Goal: Browse casually

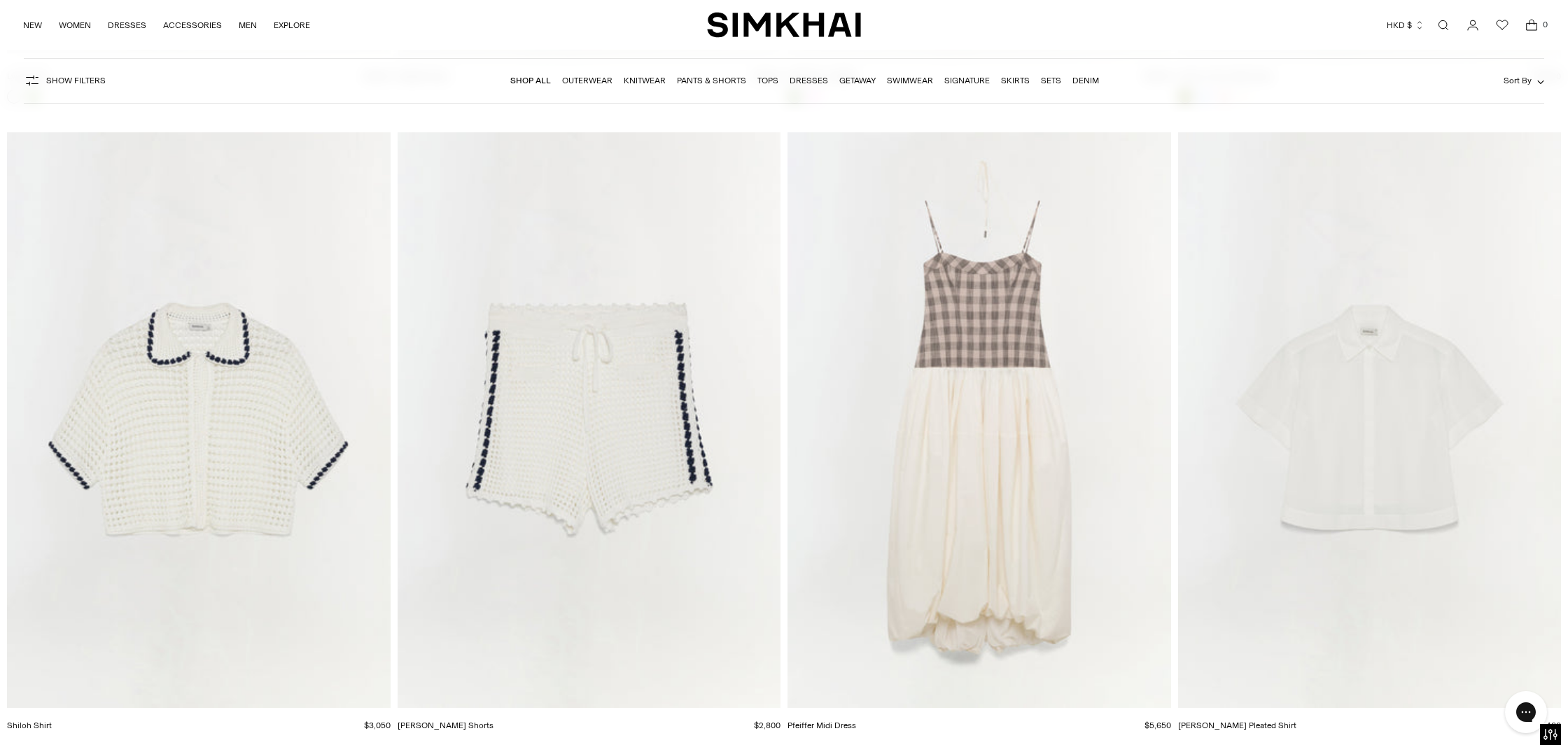
click at [794, 113] on div at bounding box center [979, 103] width 384 height 26
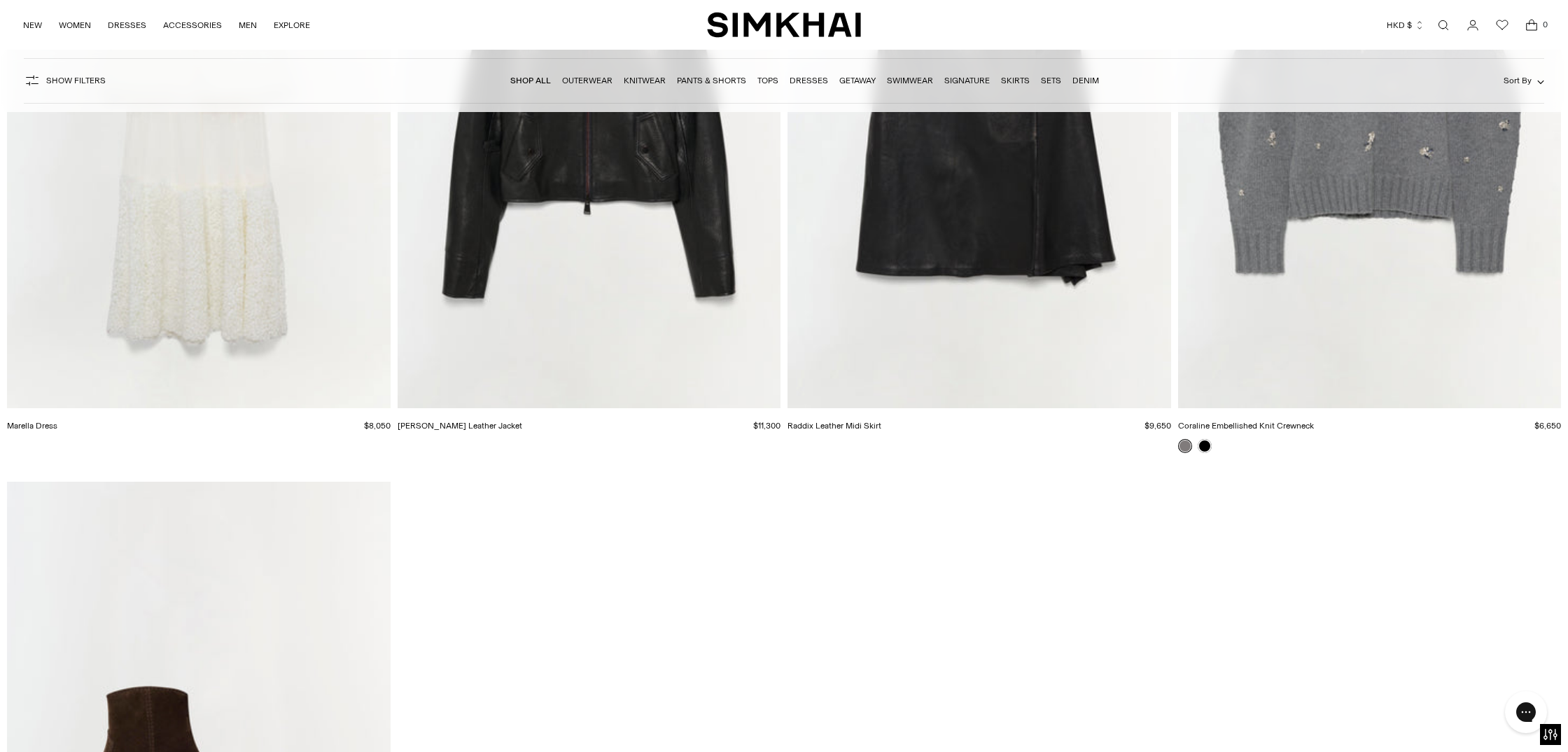
scroll to position [114693, 0]
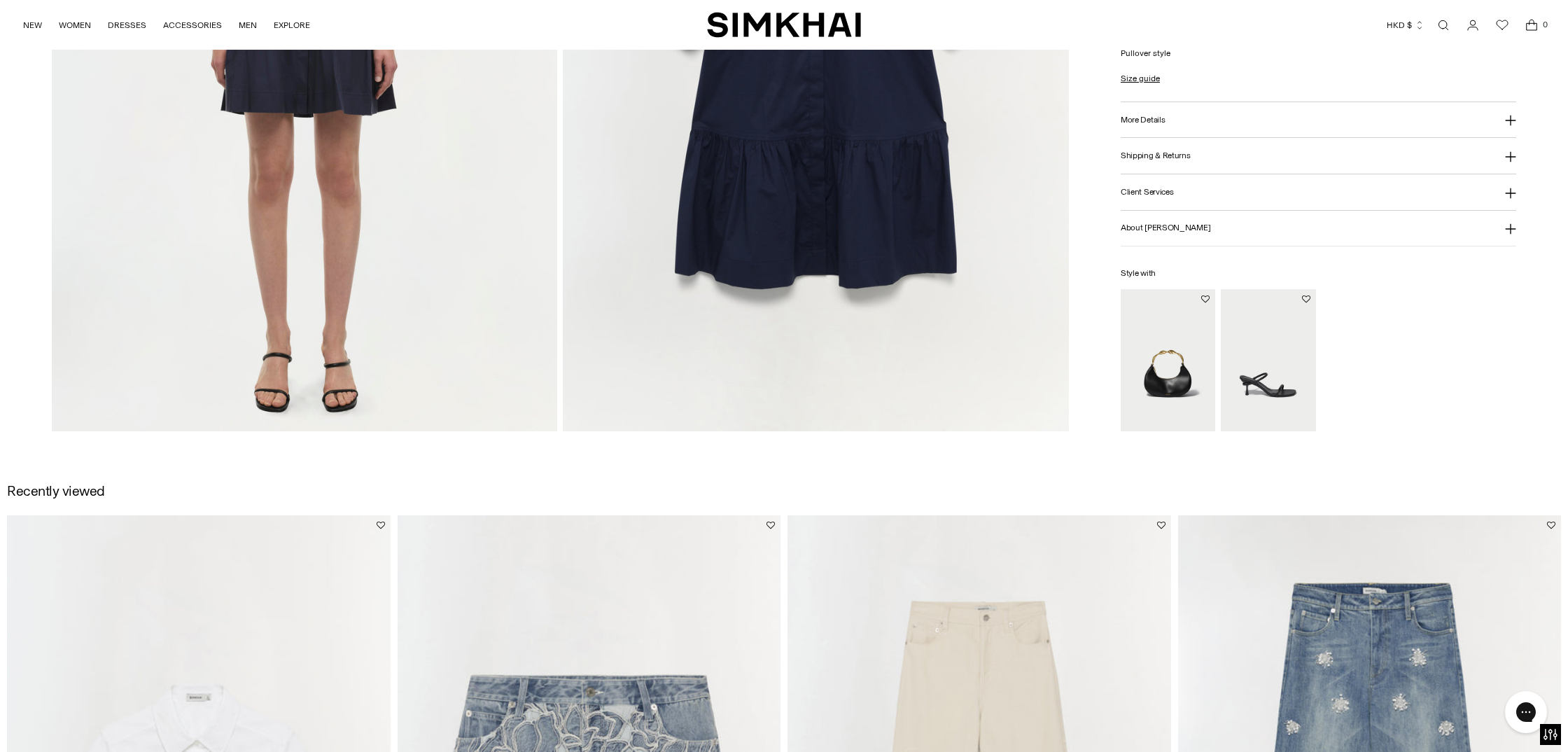
scroll to position [1485, 0]
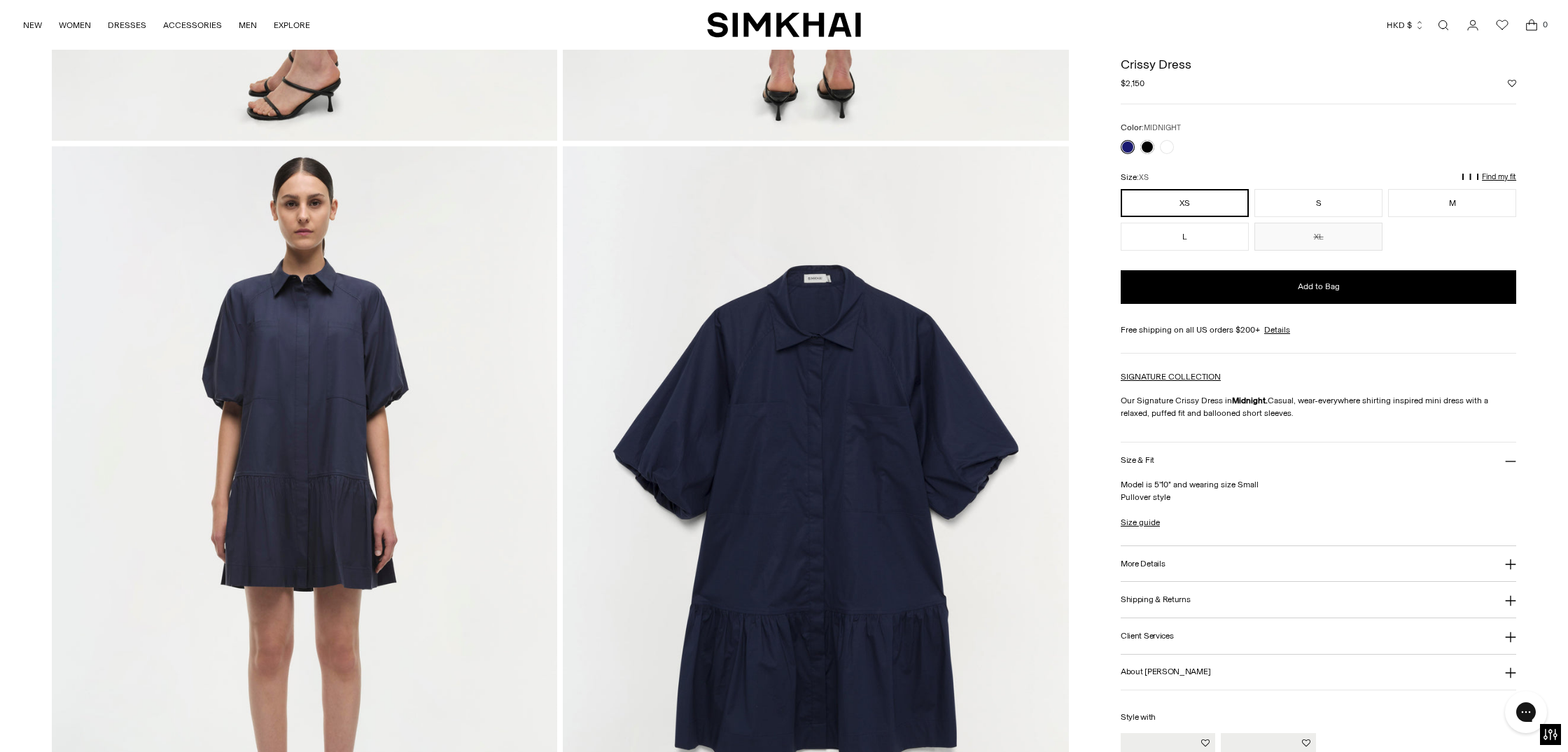
click at [462, 523] on img at bounding box center [304, 526] width 506 height 759
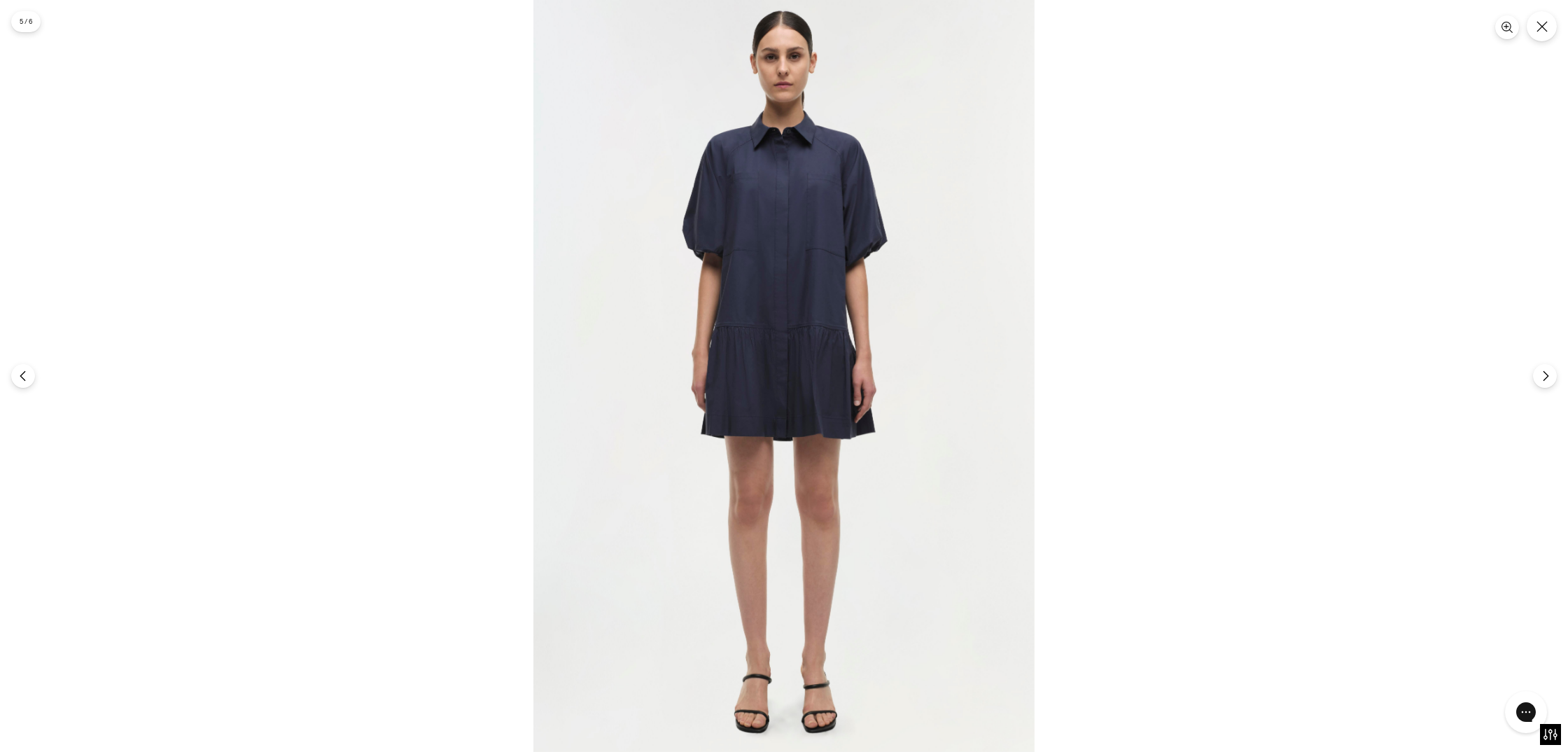
click at [797, 336] on img at bounding box center [784, 376] width 501 height 752
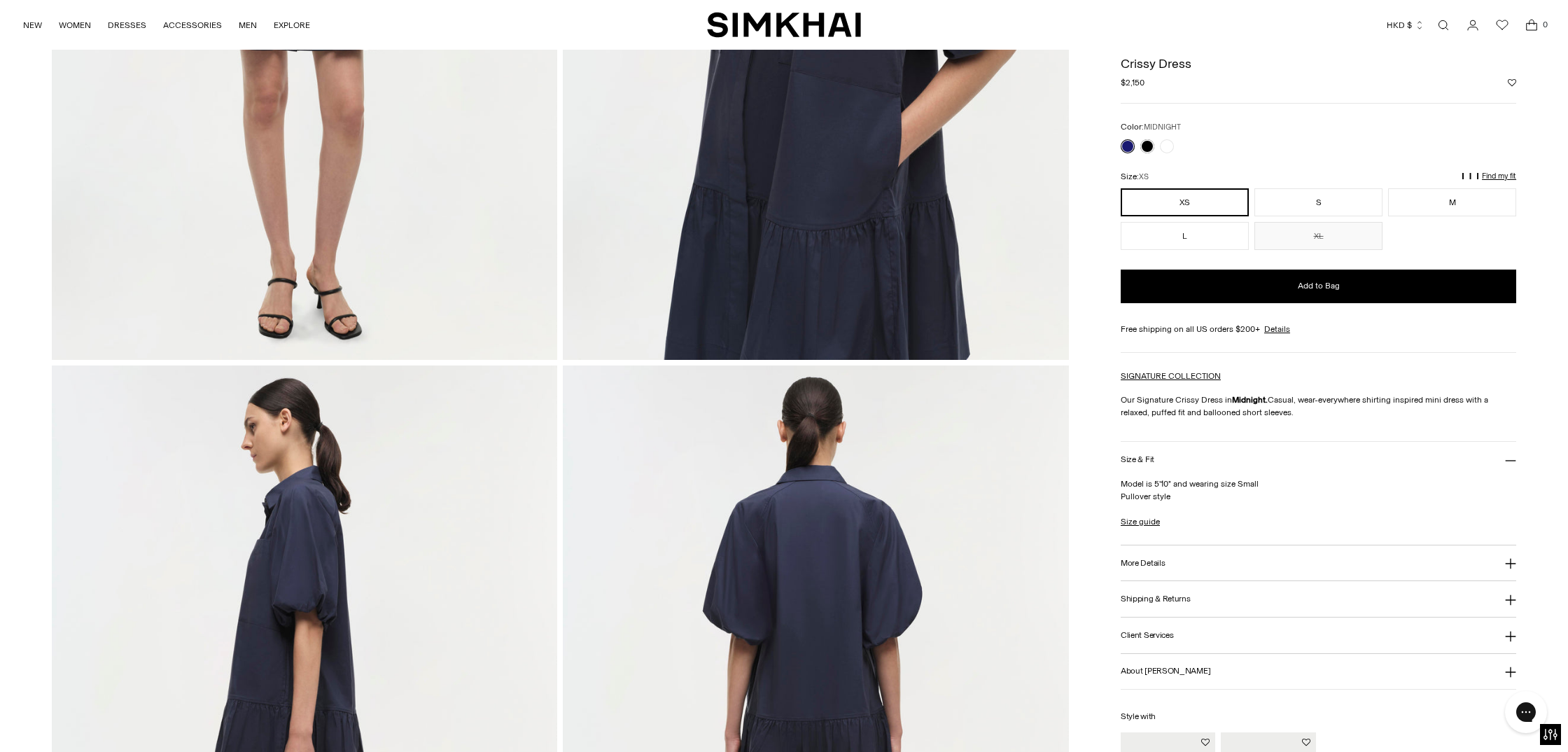
scroll to position [0, 0]
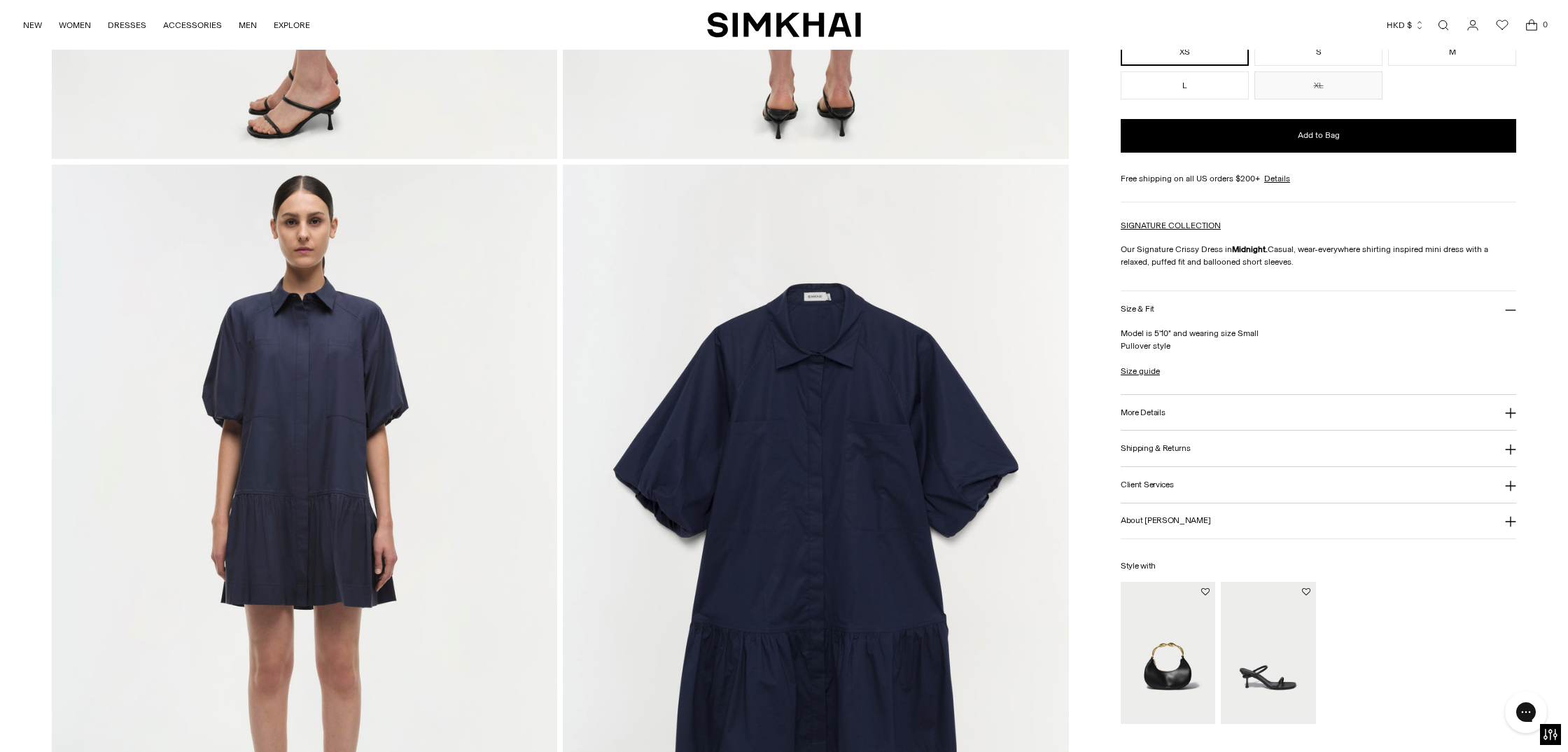
scroll to position [1529, 0]
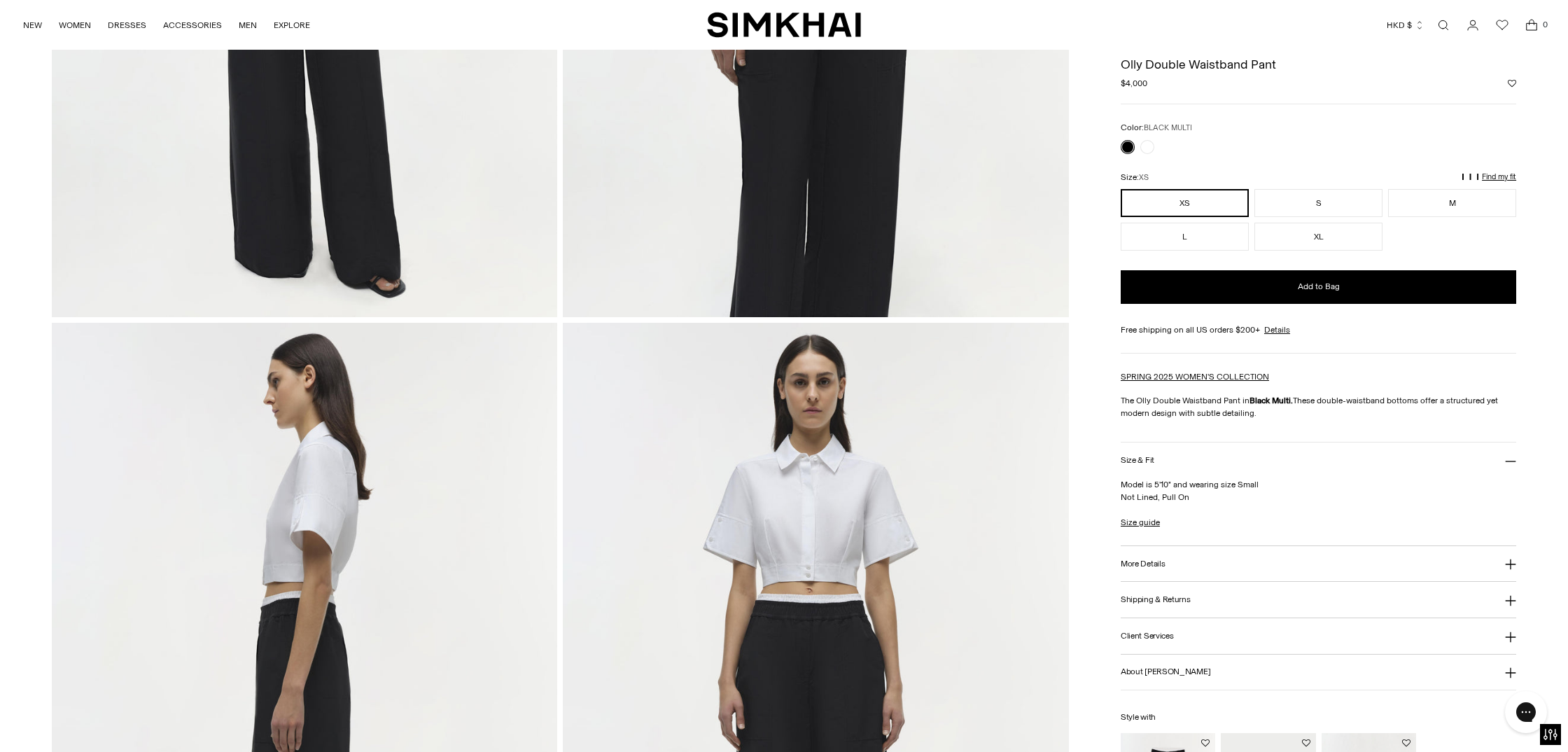
scroll to position [830, 0]
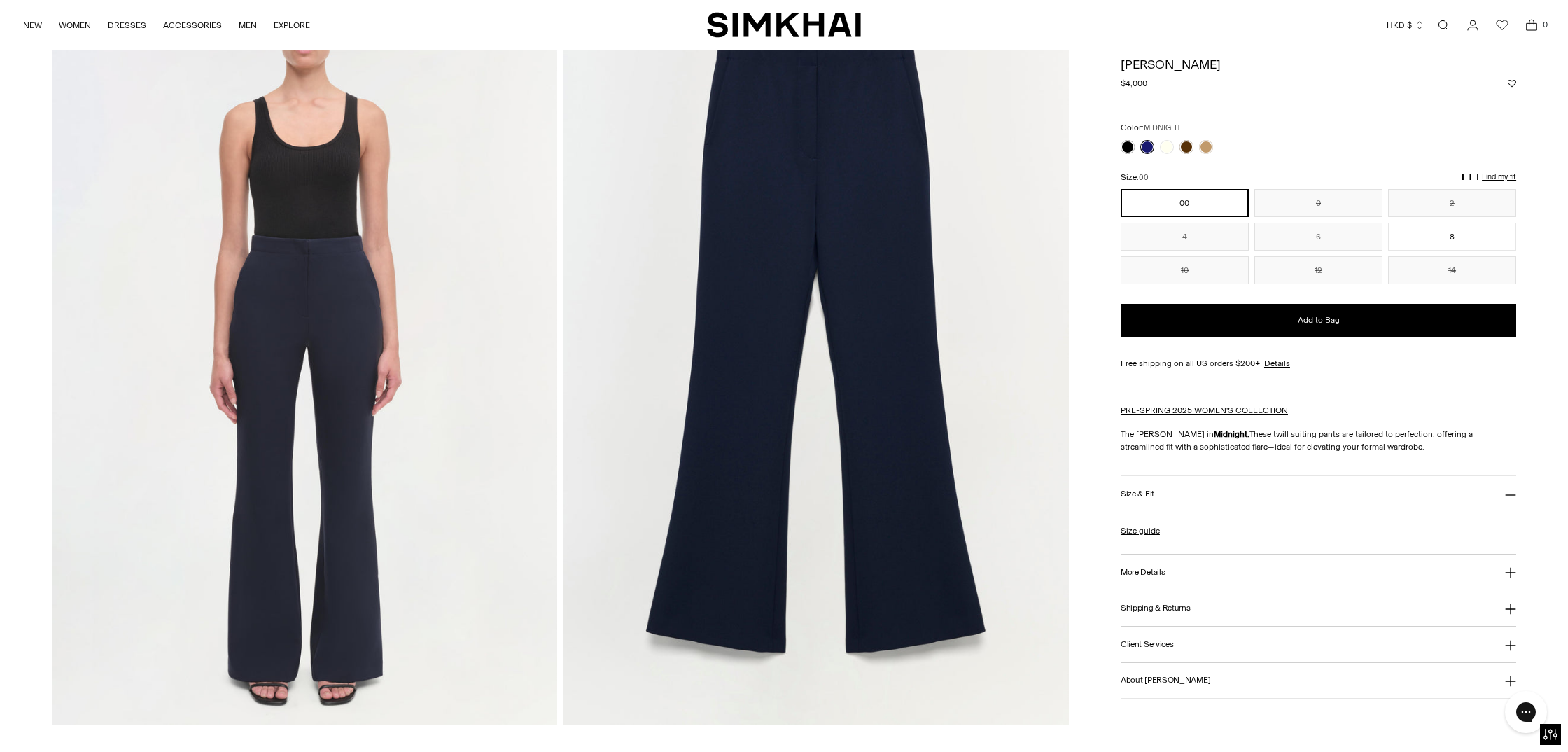
scroll to position [916, 0]
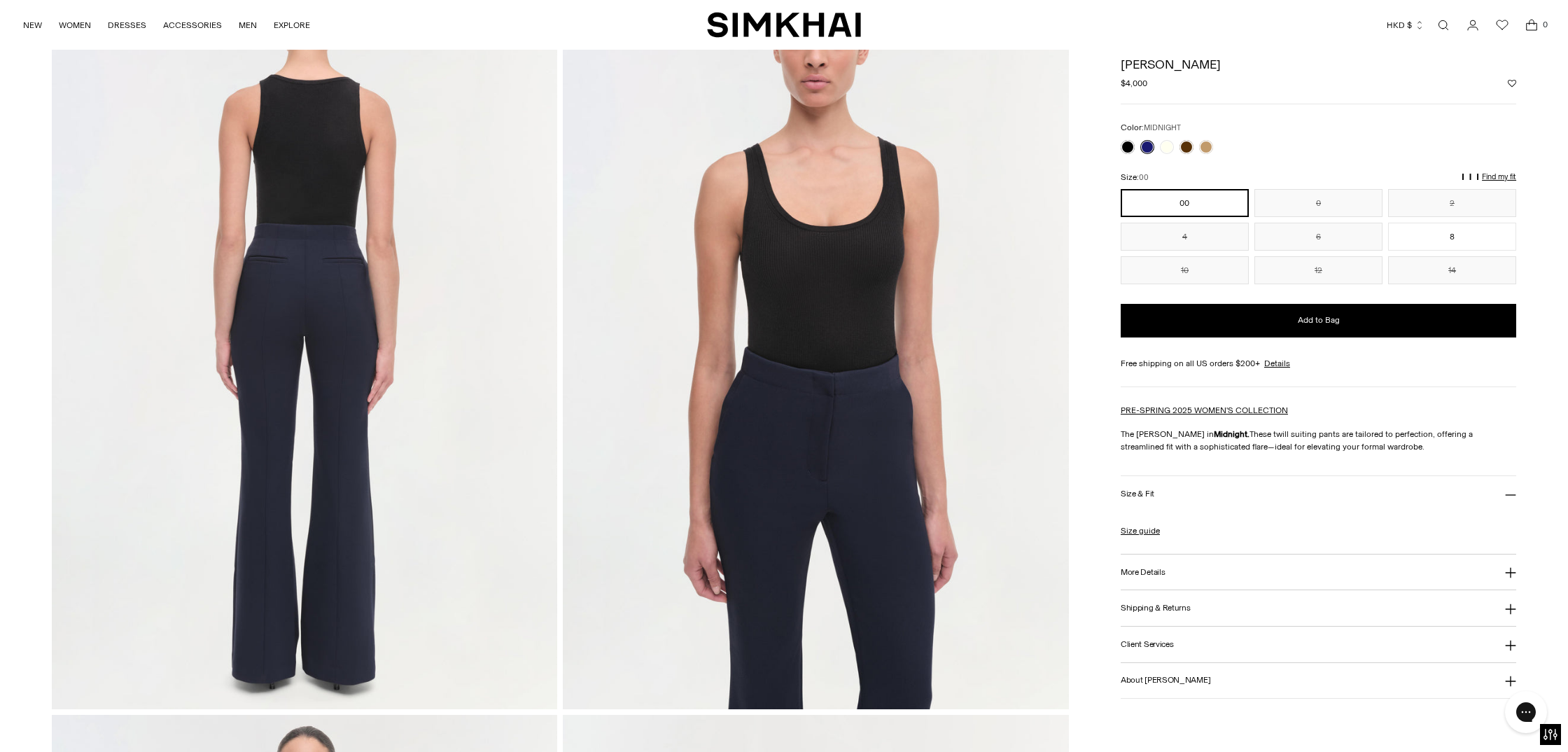
click at [910, 342] on img at bounding box center [815, 330] width 506 height 759
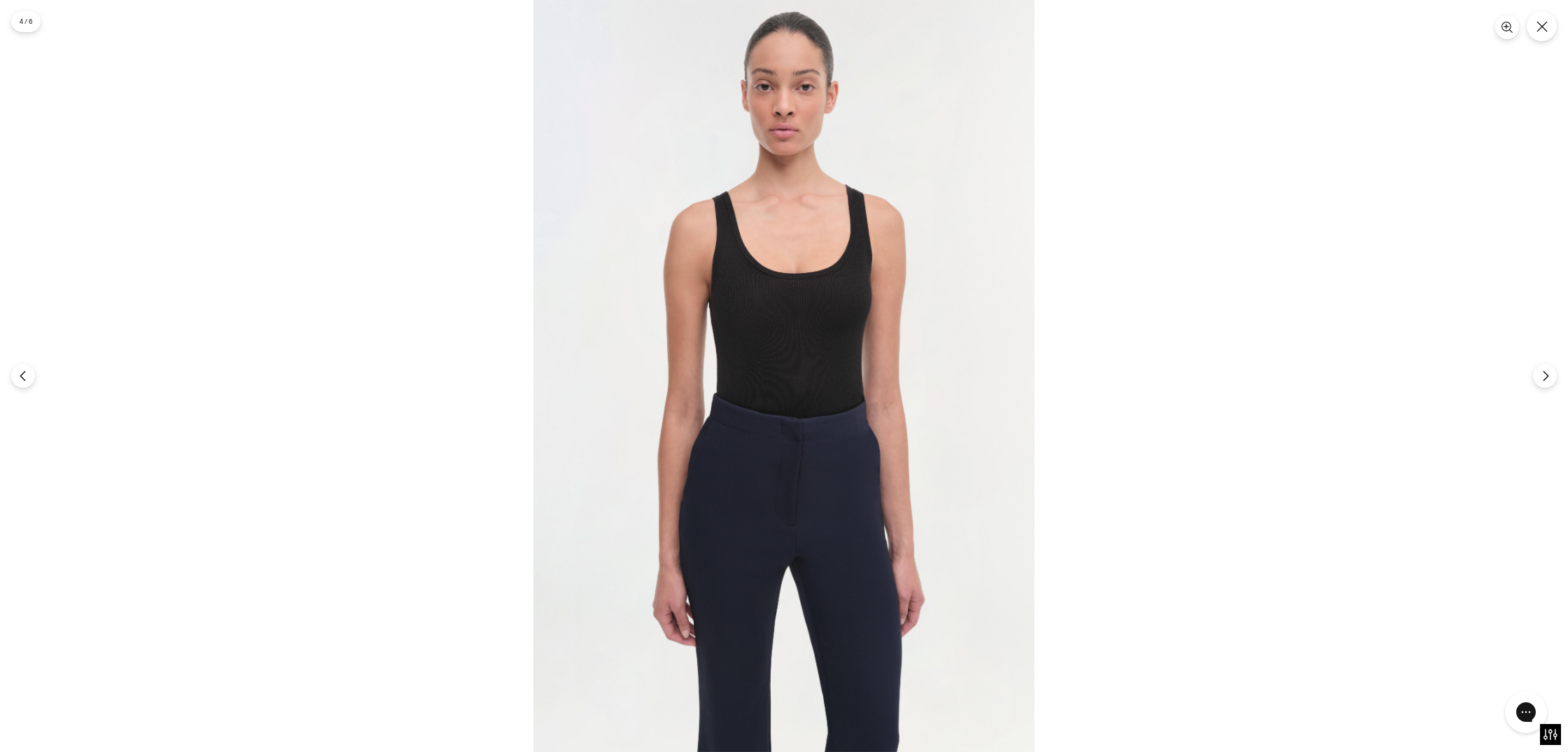
click at [804, 420] on img at bounding box center [784, 376] width 501 height 752
